Goal: Task Accomplishment & Management: Manage account settings

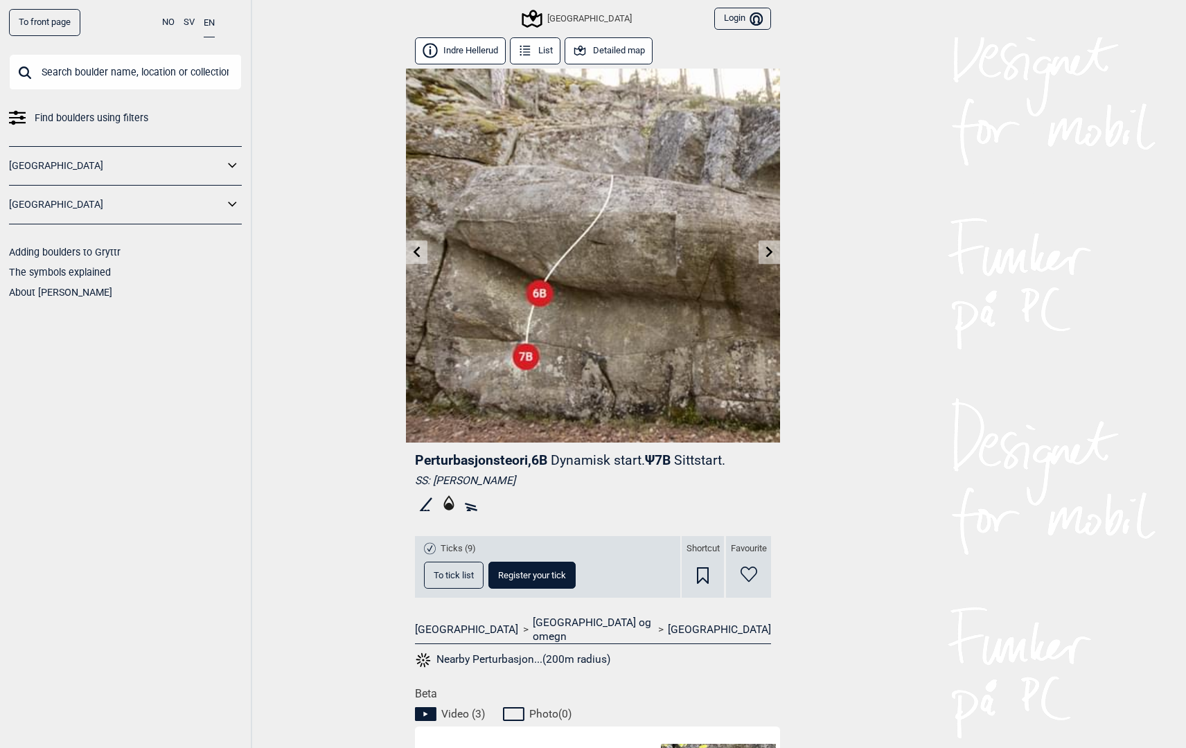
click at [740, 9] on button "Login Bruker" at bounding box center [742, 19] width 57 height 23
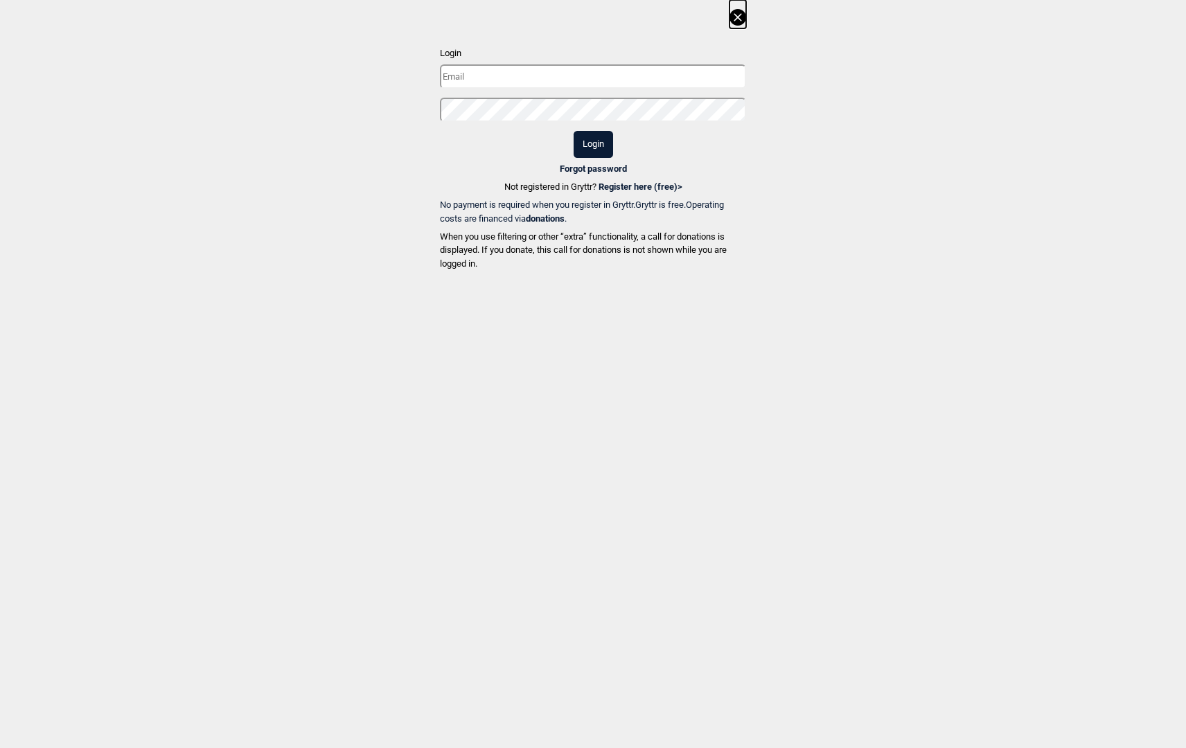
type input "[EMAIL_ADDRESS][DOMAIN_NAME]"
click at [613, 148] on button "Login" at bounding box center [593, 144] width 39 height 27
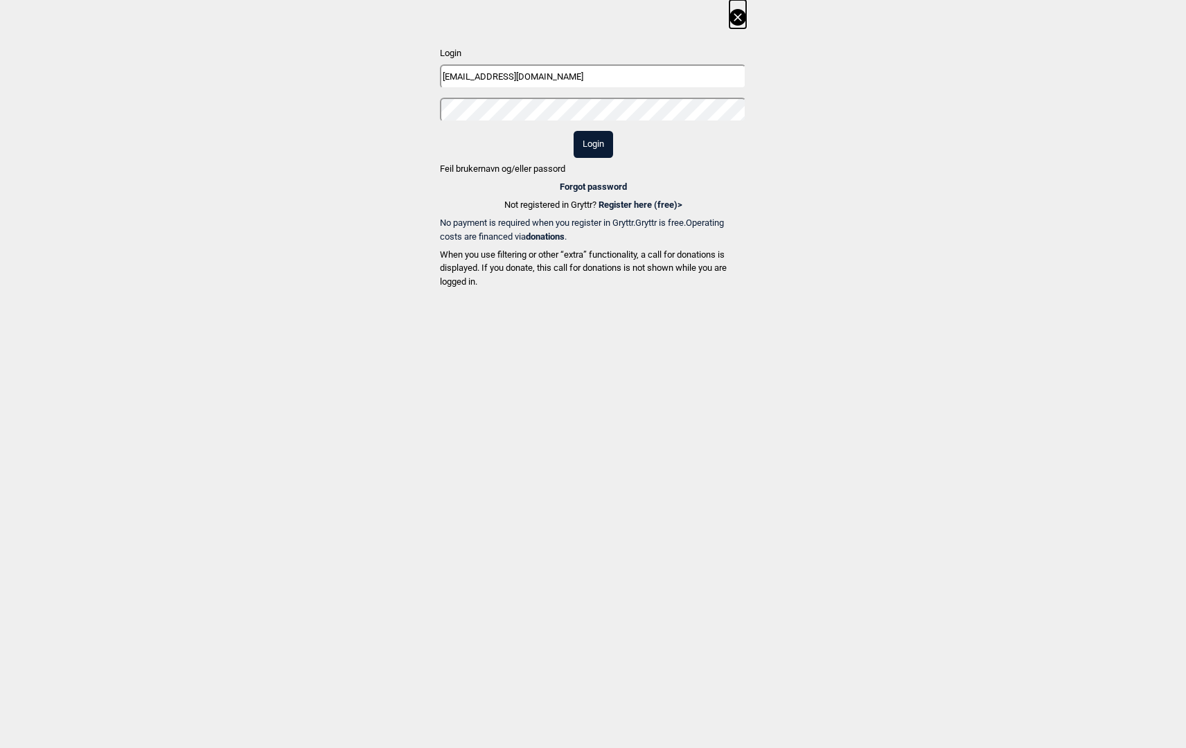
click at [599, 141] on button "Login" at bounding box center [593, 144] width 39 height 27
click at [601, 143] on button "Login" at bounding box center [593, 144] width 39 height 27
click at [608, 144] on button "Login" at bounding box center [593, 144] width 39 height 27
click at [574, 131] on button "Login" at bounding box center [593, 144] width 39 height 27
